Goal: Entertainment & Leisure: Consume media (video, audio)

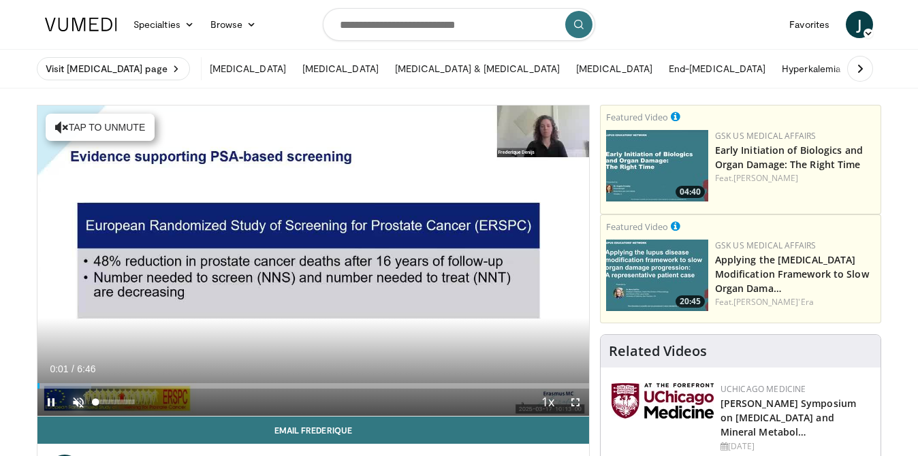
click at [79, 400] on span "Video Player" at bounding box center [78, 402] width 27 height 27
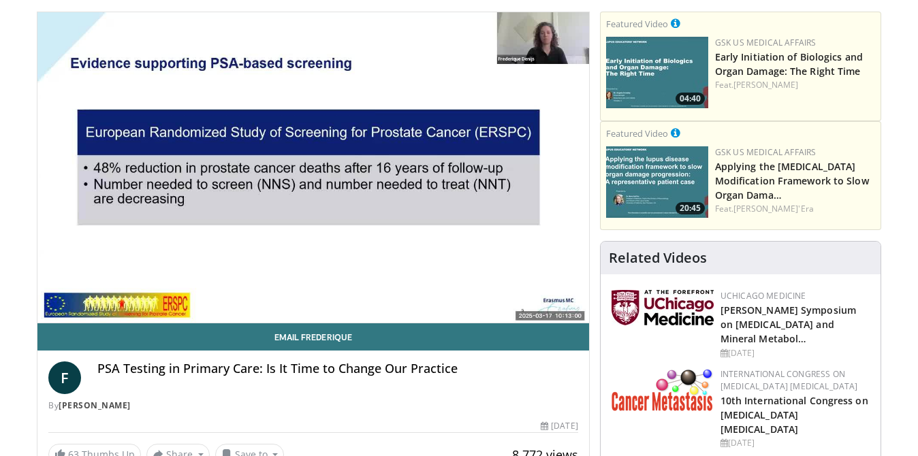
scroll to position [112, 0]
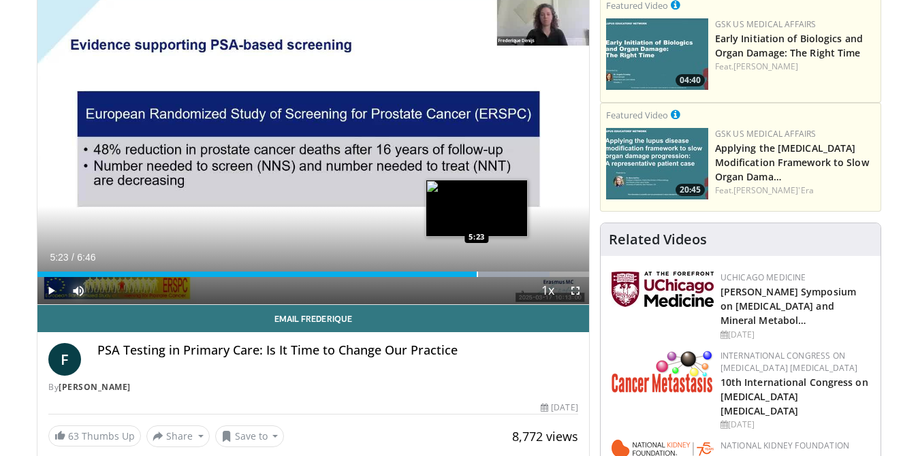
click at [477, 272] on div "Progress Bar" at bounding box center [477, 274] width 1 height 5
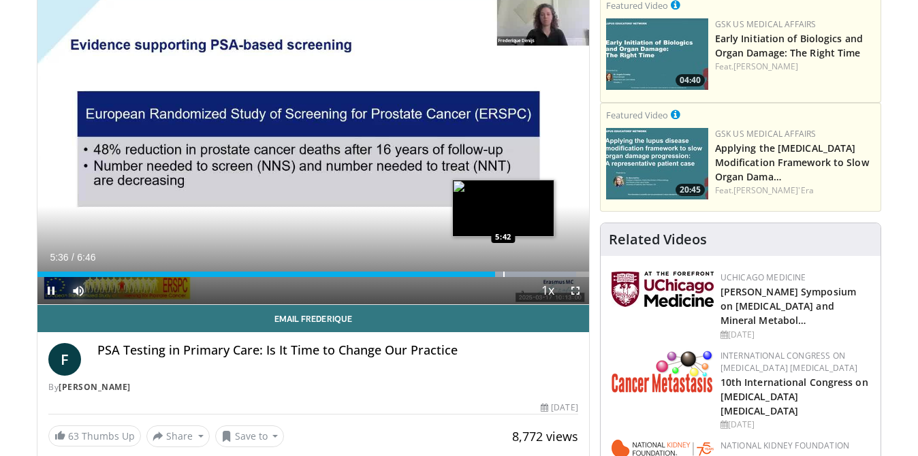
click at [503, 272] on div "Progress Bar" at bounding box center [503, 274] width 1 height 5
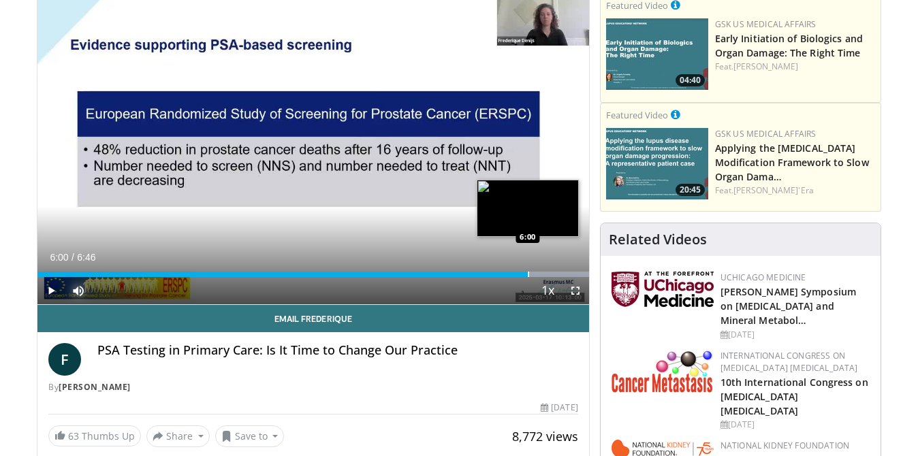
click at [528, 272] on div "Progress Bar" at bounding box center [528, 274] width 1 height 5
